Goal: Task Accomplishment & Management: Manage account settings

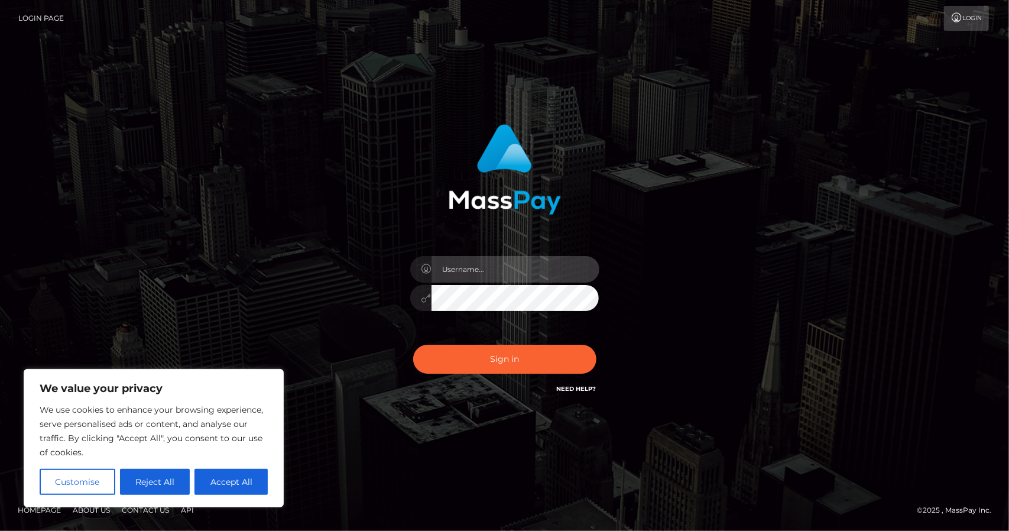
click at [506, 265] on input "text" at bounding box center [516, 269] width 168 height 27
type input "[EMAIL_ADDRESS][DOMAIN_NAME]"
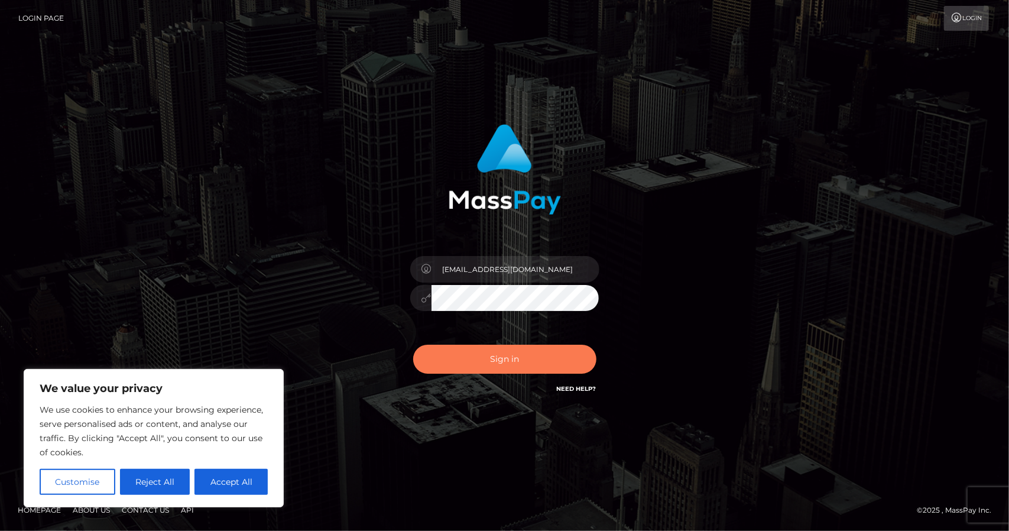
click at [493, 358] on button "Sign in" at bounding box center [504, 359] width 183 height 29
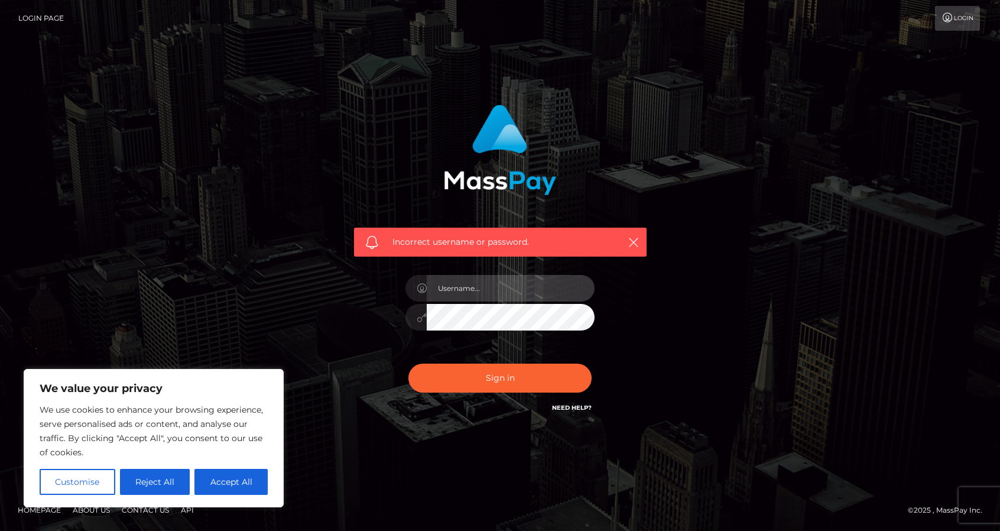
click at [498, 289] on input "text" at bounding box center [511, 288] width 168 height 27
type input "Pinkypowersofficial@gmail.com"
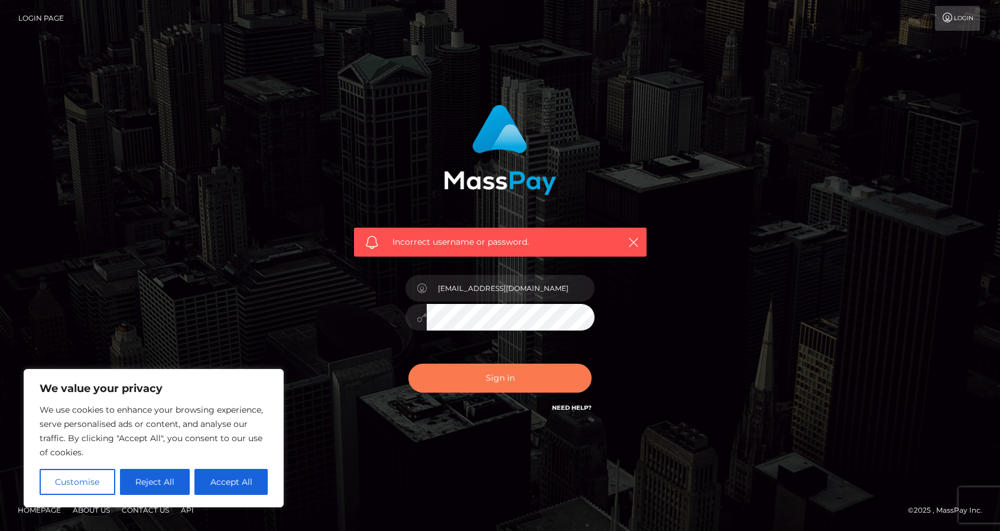
click at [510, 379] on button "Sign in" at bounding box center [500, 378] width 183 height 29
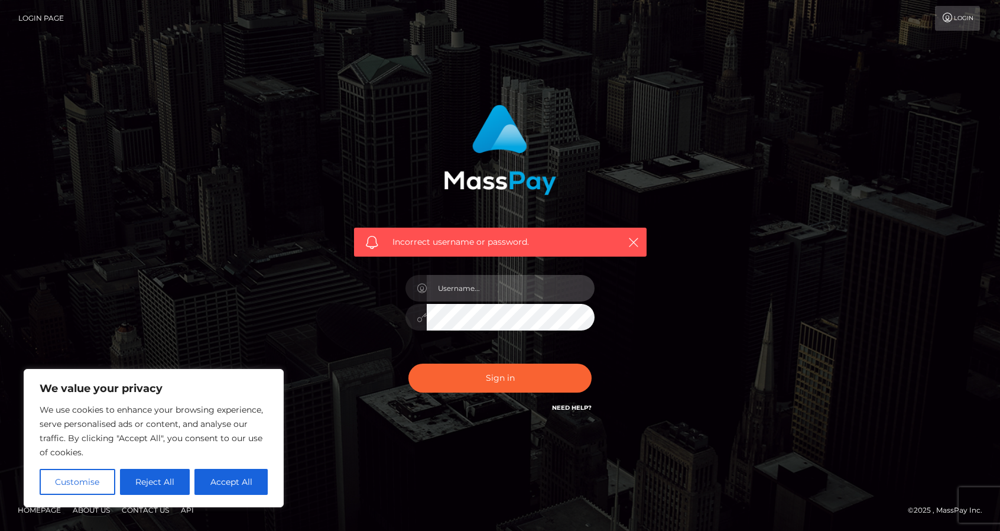
click at [487, 290] on input "text" at bounding box center [511, 288] width 168 height 27
type input "[EMAIL_ADDRESS][DOMAIN_NAME]"
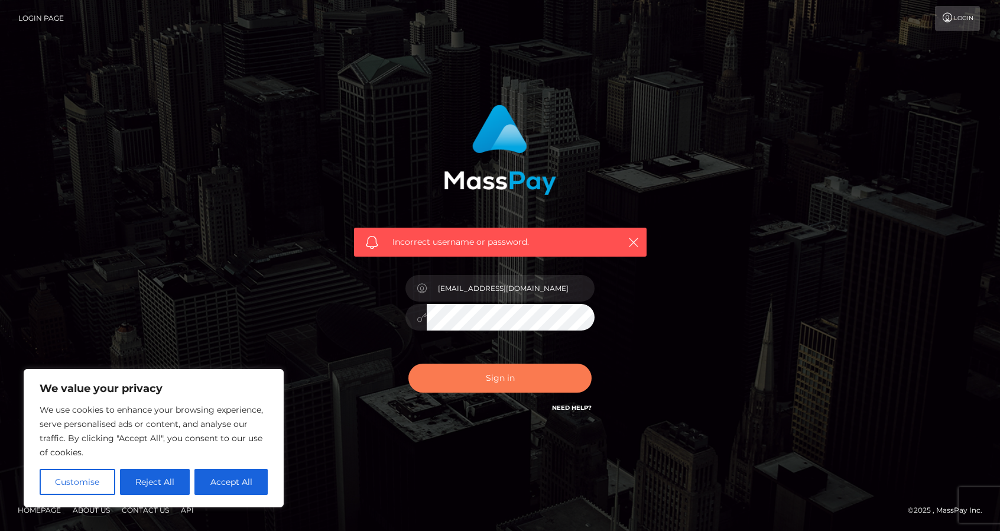
click at [495, 390] on button "Sign in" at bounding box center [500, 378] width 183 height 29
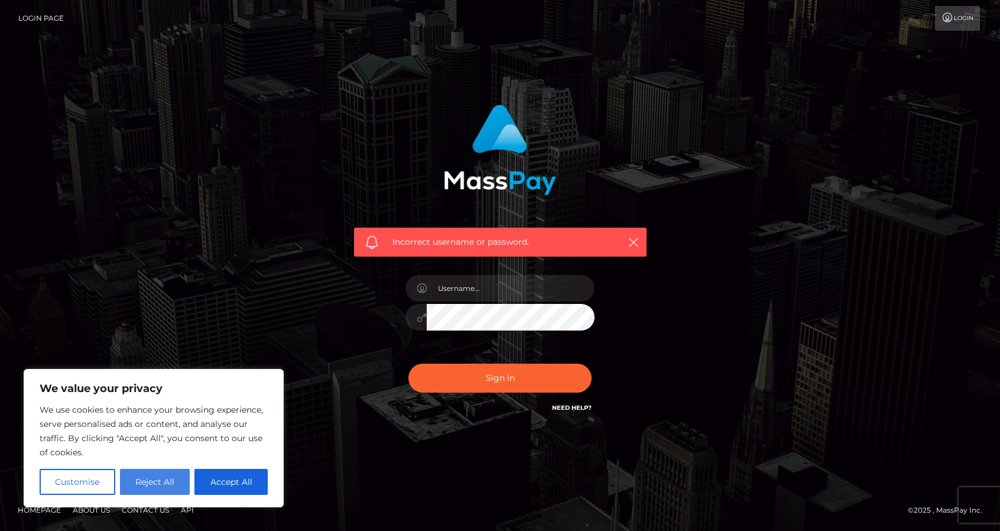
click at [155, 484] on button "Reject All" at bounding box center [155, 482] width 70 height 26
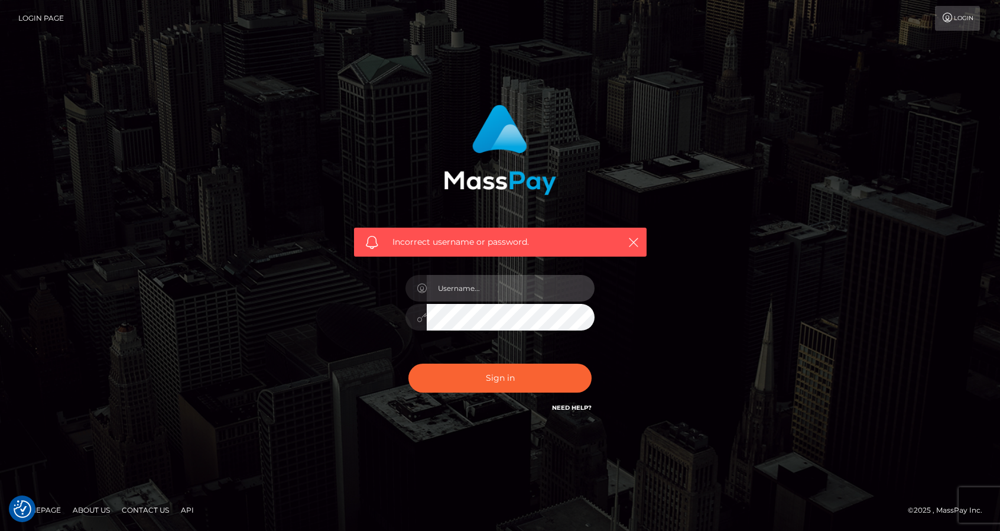
click at [507, 289] on input "text" at bounding box center [511, 288] width 168 height 27
click at [474, 292] on input "text" at bounding box center [511, 288] width 168 height 27
type input "[EMAIL_ADDRESS][DOMAIN_NAME]"
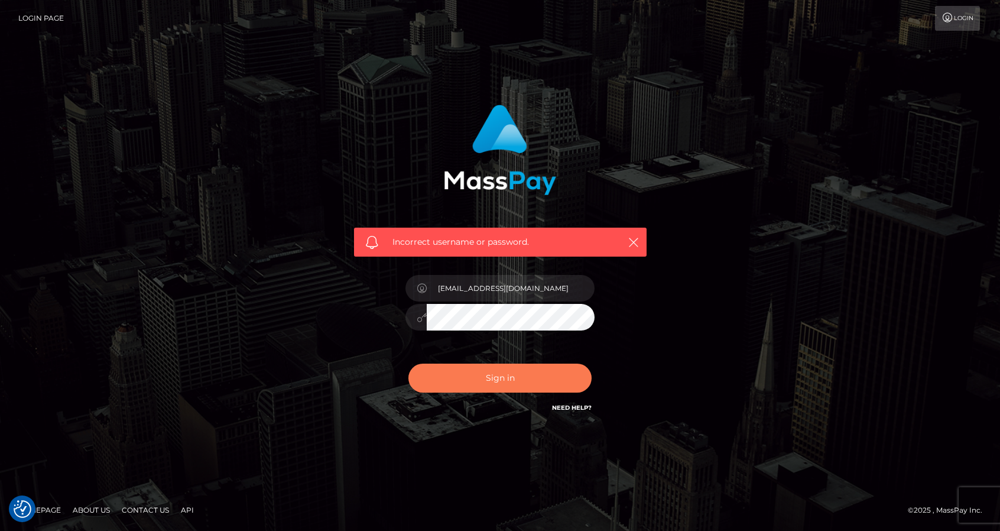
click at [519, 379] on button "Sign in" at bounding box center [500, 378] width 183 height 29
click at [633, 237] on icon "button" at bounding box center [634, 242] width 12 height 12
click at [634, 238] on icon "button" at bounding box center [634, 242] width 12 height 12
click at [630, 236] on icon "button" at bounding box center [634, 242] width 12 height 12
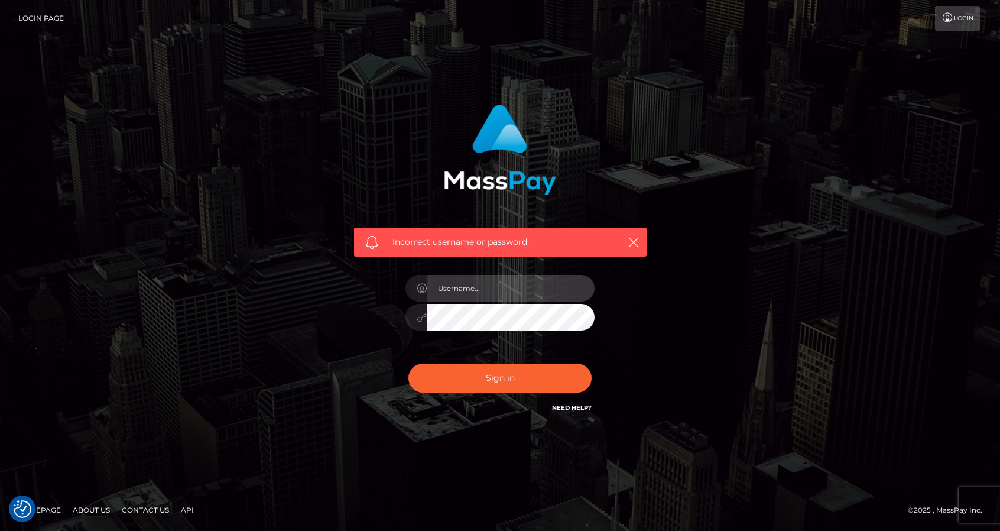
click at [467, 296] on input "text" at bounding box center [511, 288] width 168 height 27
click at [486, 284] on input "text" at bounding box center [511, 288] width 168 height 27
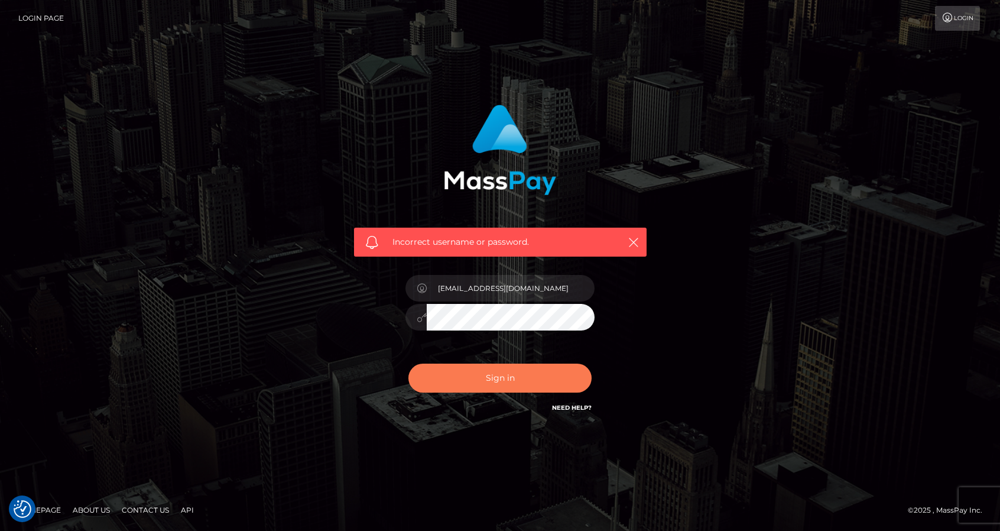
type input "pinkypowersofficial@gmail.com"
click at [445, 391] on button "Sign in" at bounding box center [500, 378] width 183 height 29
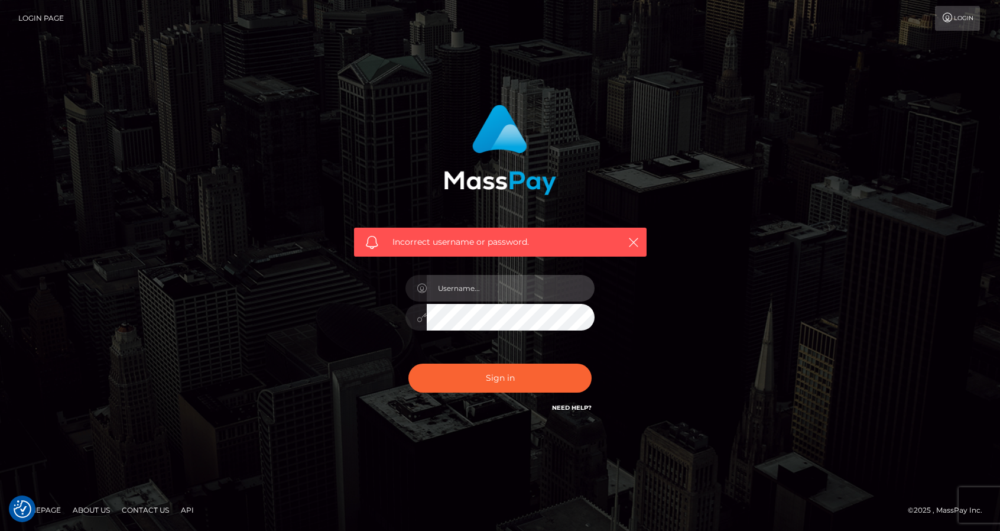
click at [546, 287] on input "text" at bounding box center [511, 288] width 168 height 27
type input "[EMAIL_ADDRESS][DOMAIN_NAME]"
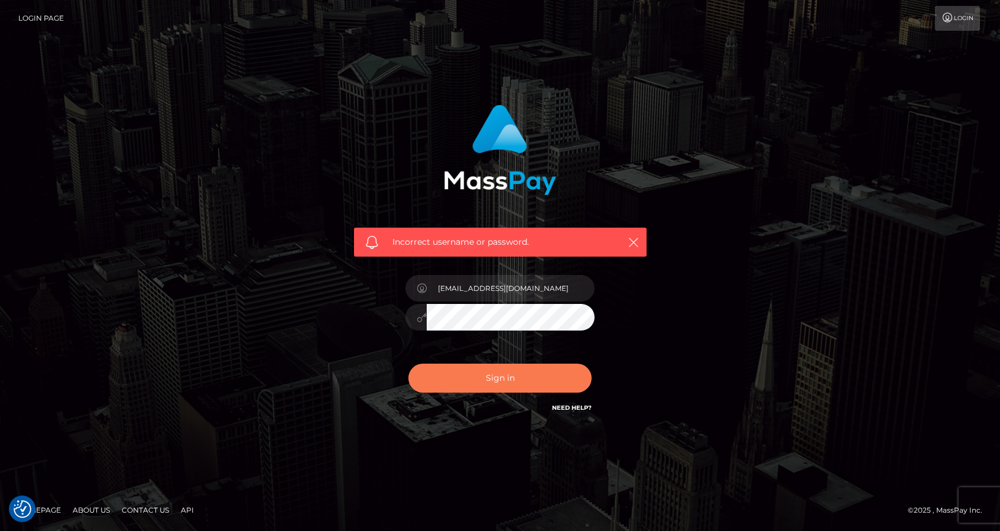
click at [503, 390] on button "Sign in" at bounding box center [500, 378] width 183 height 29
click at [559, 411] on link "Need Help?" at bounding box center [572, 408] width 40 height 8
click at [631, 237] on icon "button" at bounding box center [634, 242] width 12 height 12
click at [278, 308] on div "Incorrect username or password." at bounding box center [500, 266] width 674 height 340
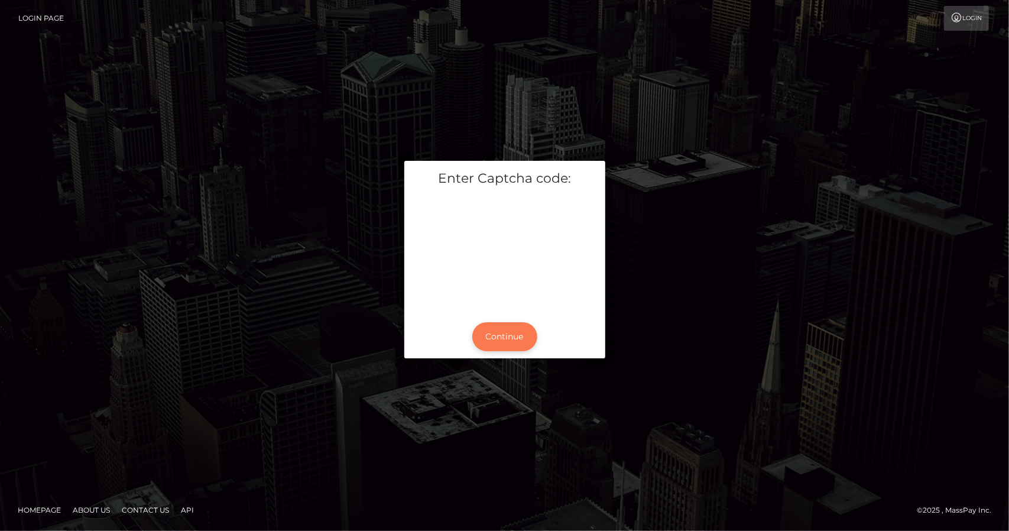
click at [521, 342] on button "Continue" at bounding box center [504, 336] width 65 height 29
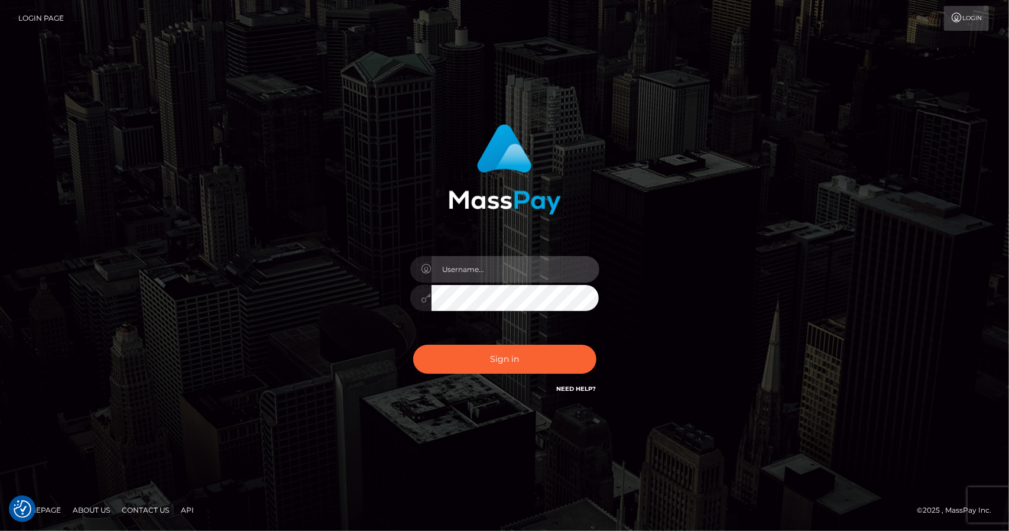
click at [472, 268] on input "text" at bounding box center [516, 269] width 168 height 27
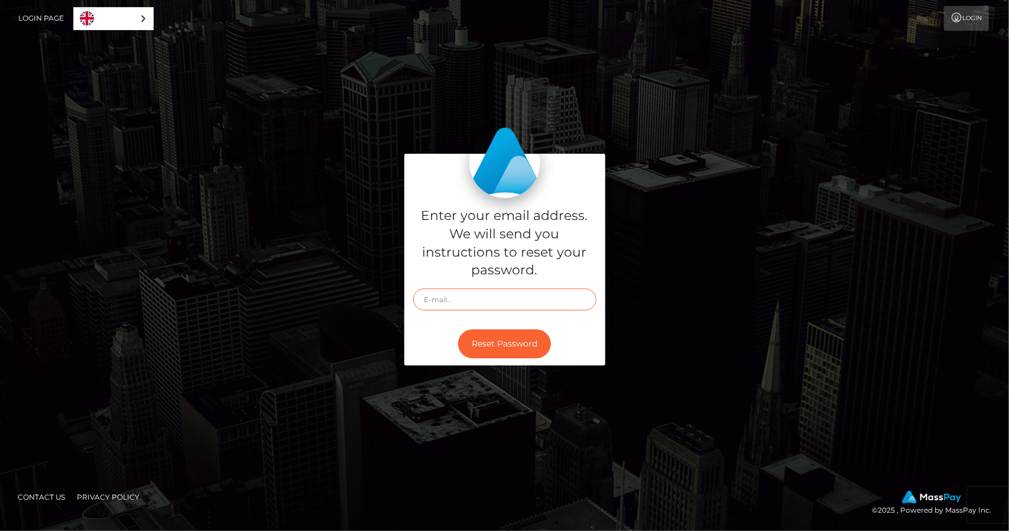
click at [456, 303] on input "text" at bounding box center [504, 300] width 183 height 22
type input "[EMAIL_ADDRESS][DOMAIN_NAME]"
click at [521, 345] on button "Reset Password" at bounding box center [504, 343] width 93 height 29
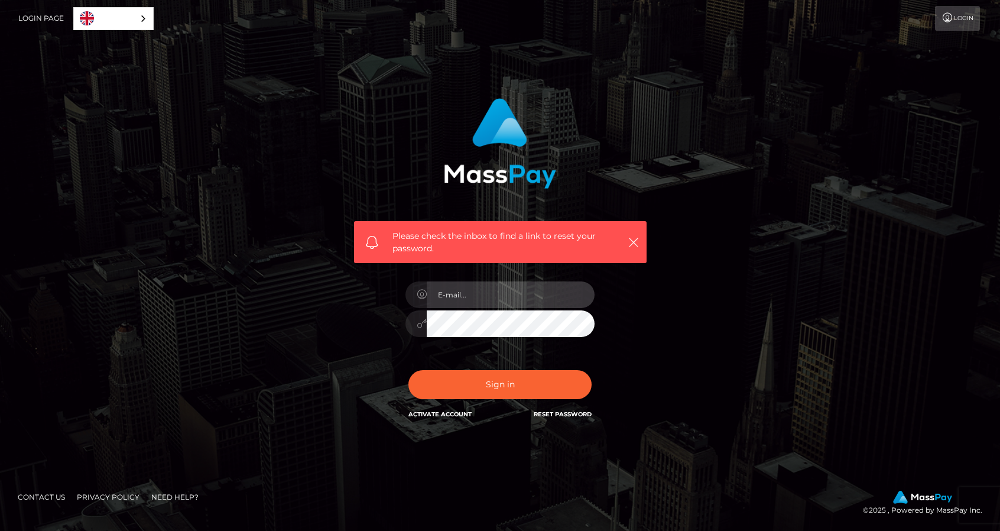
type input "[EMAIL_ADDRESS][DOMAIN_NAME]"
click at [691, 297] on div "Please check the inbox to find a link to reset your password. In order to prote…" at bounding box center [500, 265] width 674 height 352
click at [545, 418] on link "Reset Password" at bounding box center [563, 414] width 58 height 8
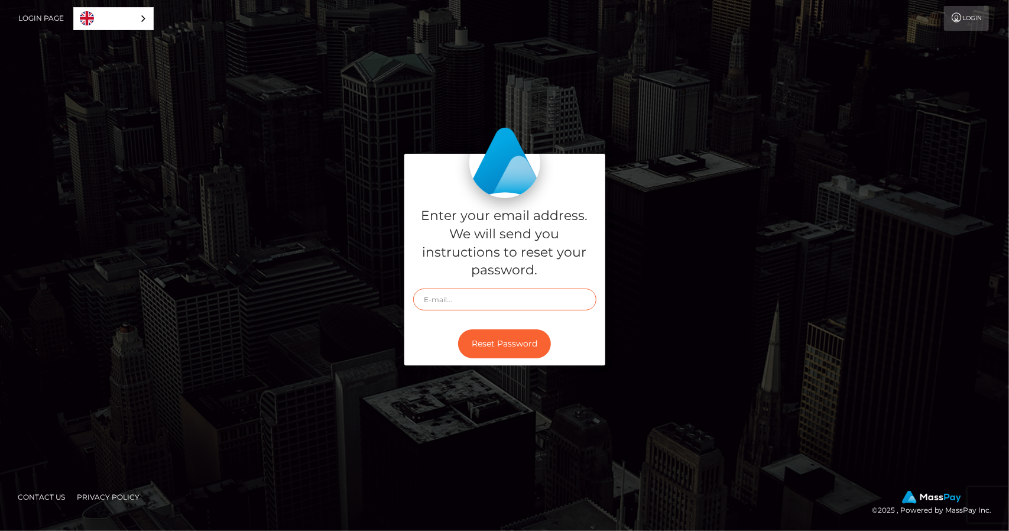
click at [454, 301] on input "text" at bounding box center [504, 300] width 183 height 22
type input "[EMAIL_ADDRESS][DOMAIN_NAME]"
click at [527, 343] on button "Reset Password" at bounding box center [504, 343] width 93 height 29
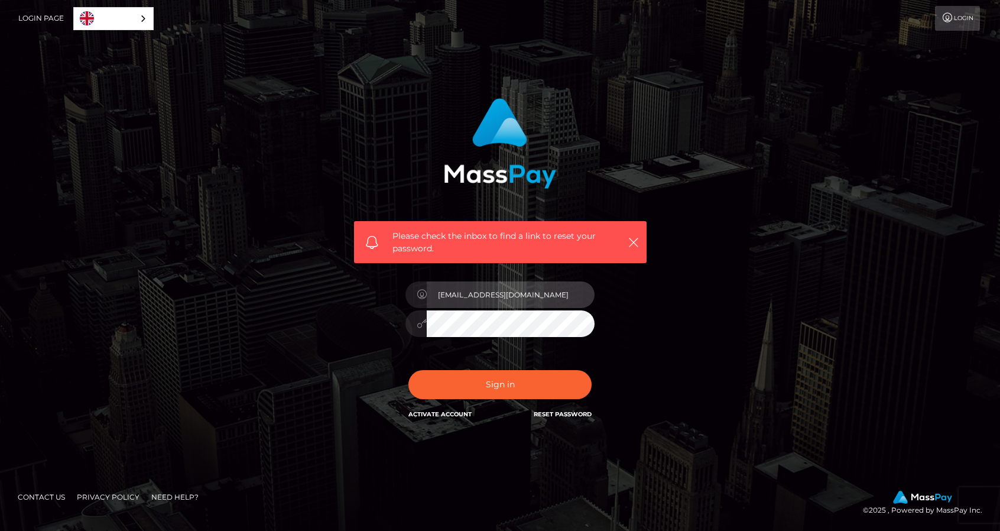
click at [534, 299] on input "[EMAIL_ADDRESS][DOMAIN_NAME]" at bounding box center [511, 294] width 168 height 27
type input "[EMAIL_ADDRESS][DOMAIN_NAME]"
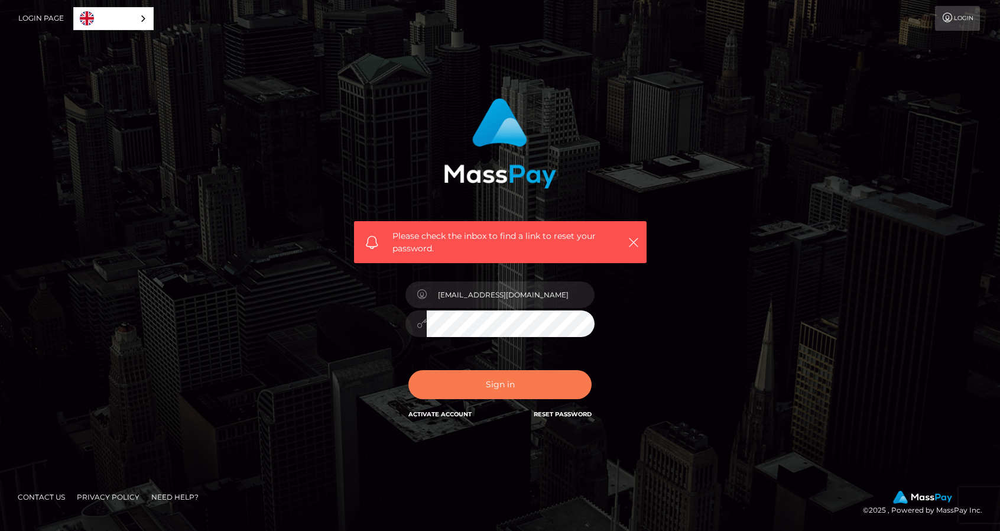
click at [503, 399] on button "Sign in" at bounding box center [500, 384] width 183 height 29
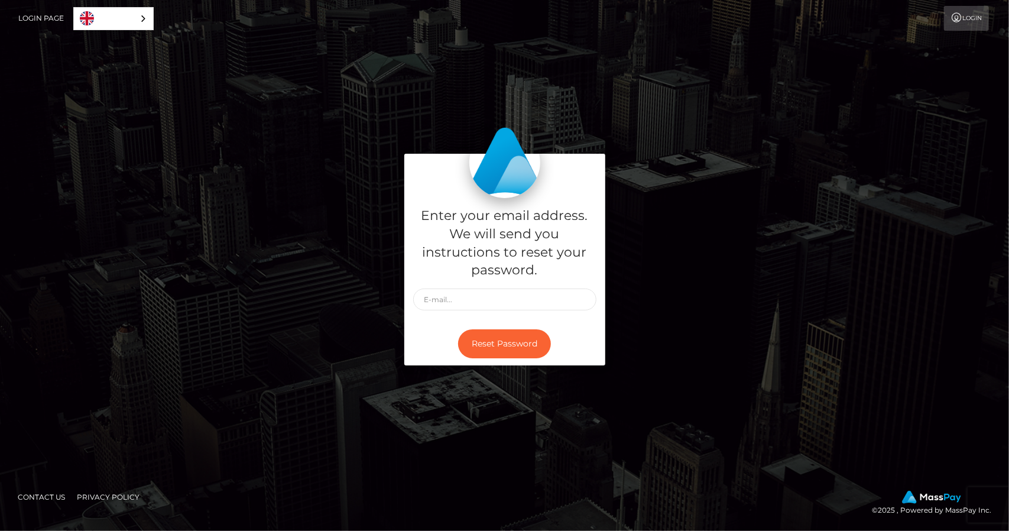
click at [44, 22] on link "Login Page" at bounding box center [41, 18] width 46 height 25
click at [954, 14] on link "Login" at bounding box center [966, 18] width 45 height 25
